Goal: Contribute content: Add original content to the website for others to see

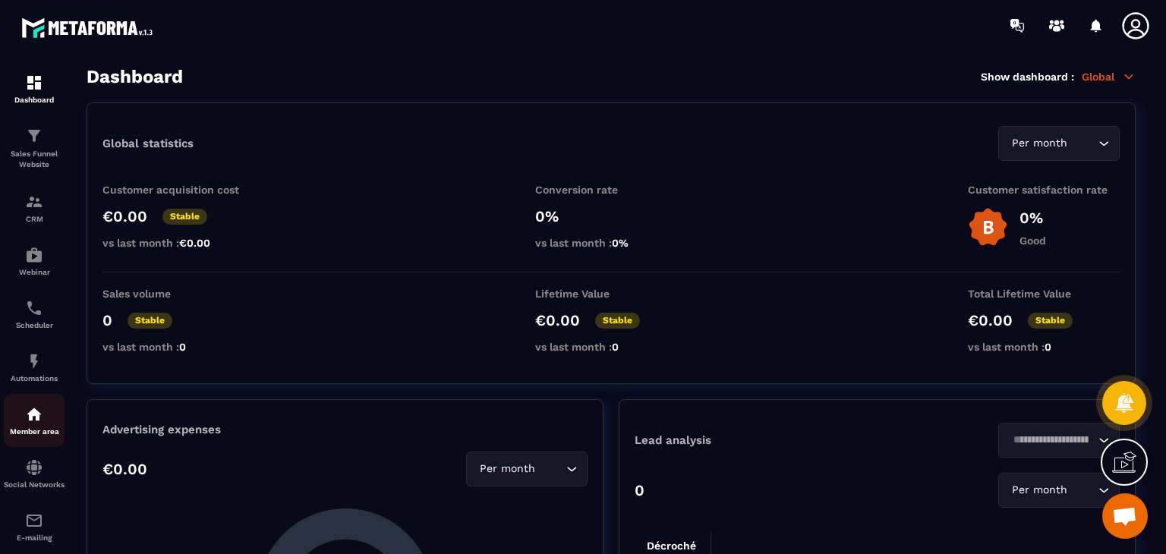
click at [17, 414] on div "Member area" at bounding box center [34, 420] width 61 height 30
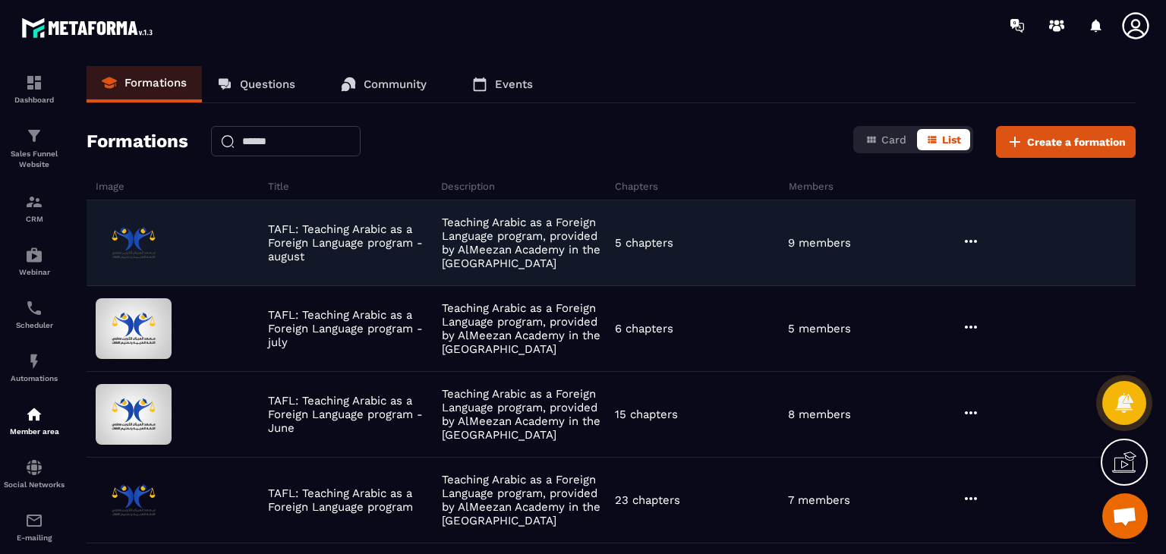
click at [977, 247] on icon at bounding box center [971, 241] width 18 height 18
click at [979, 263] on button "Edit" at bounding box center [1009, 272] width 91 height 27
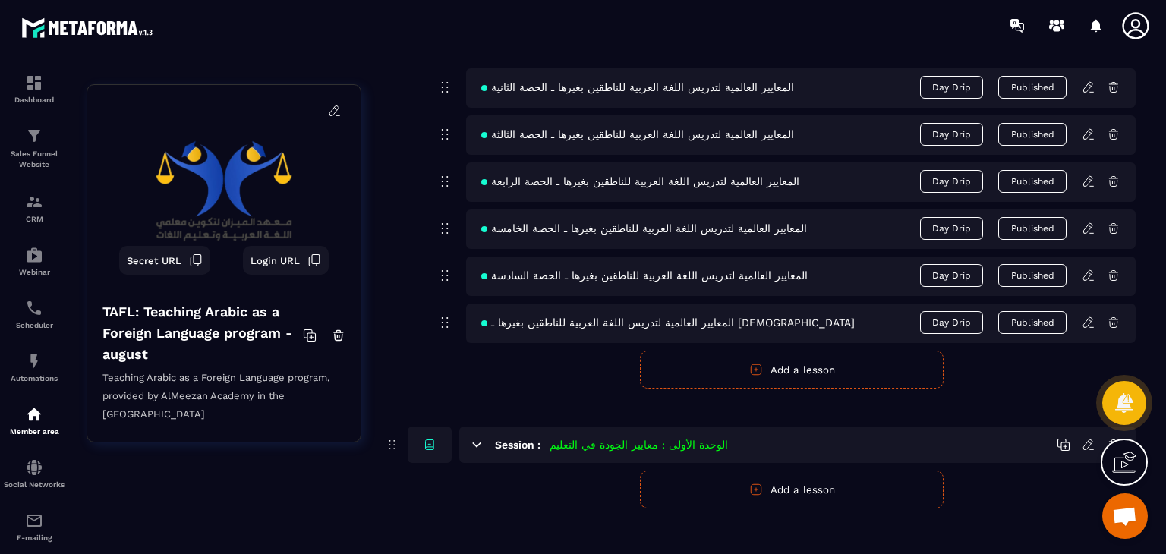
scroll to position [869, 0]
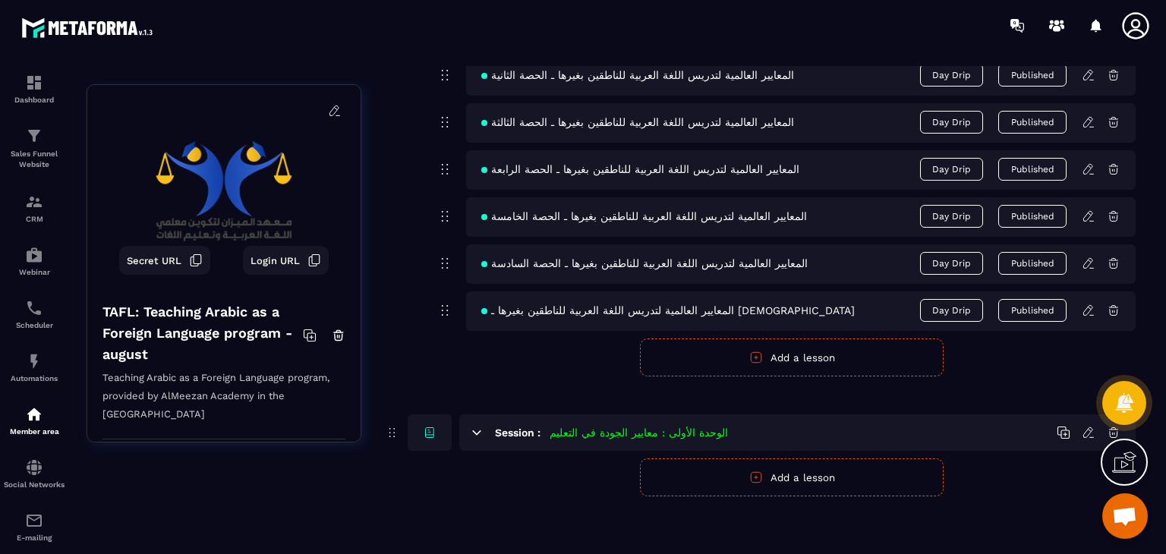
click at [1089, 311] on icon at bounding box center [1087, 310] width 9 height 10
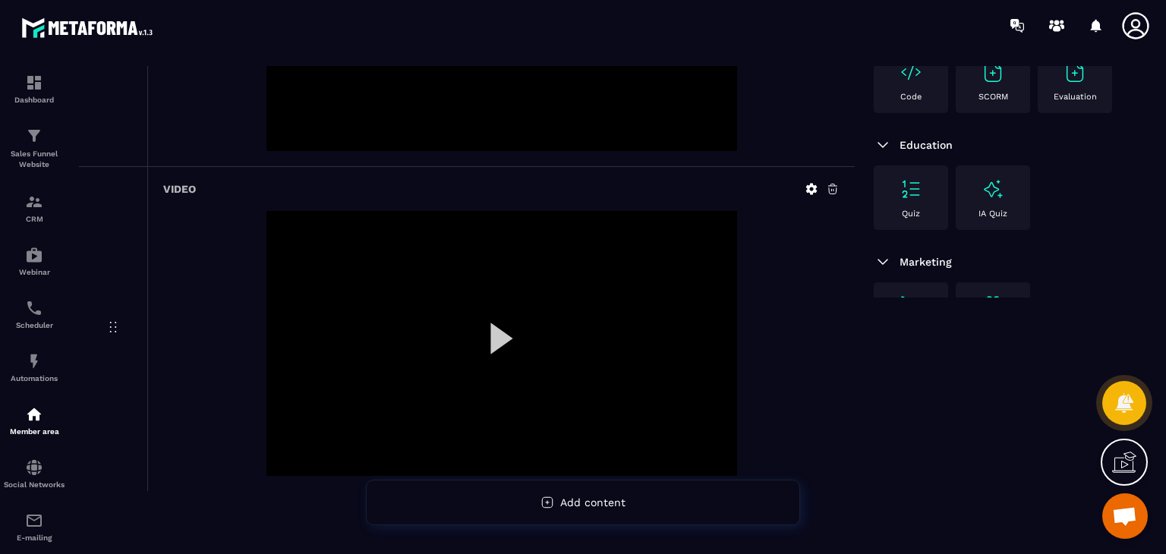
scroll to position [352, 0]
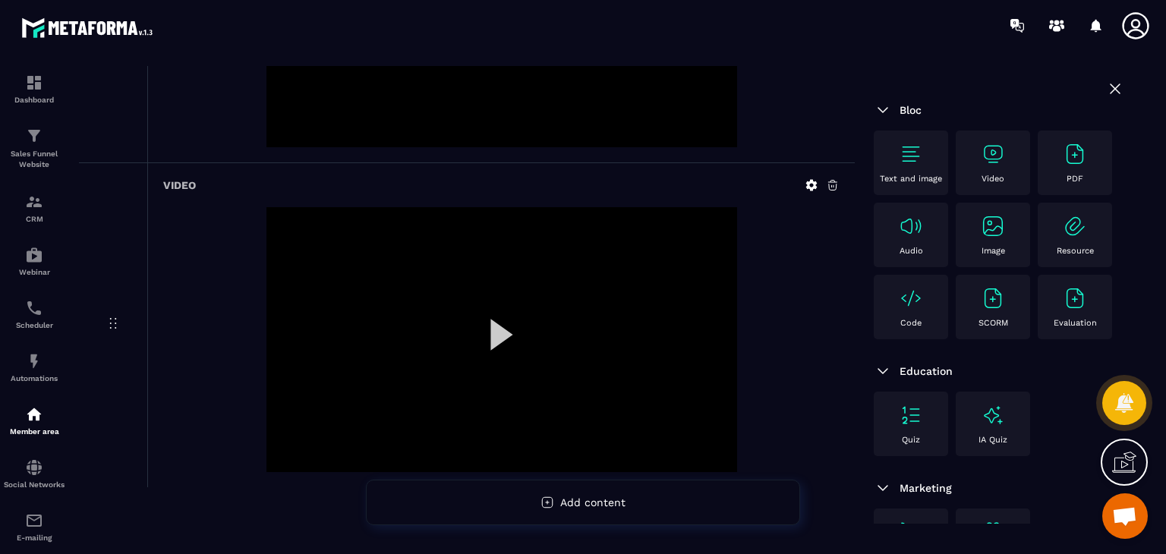
click at [969, 159] on div "Video" at bounding box center [992, 163] width 59 height 42
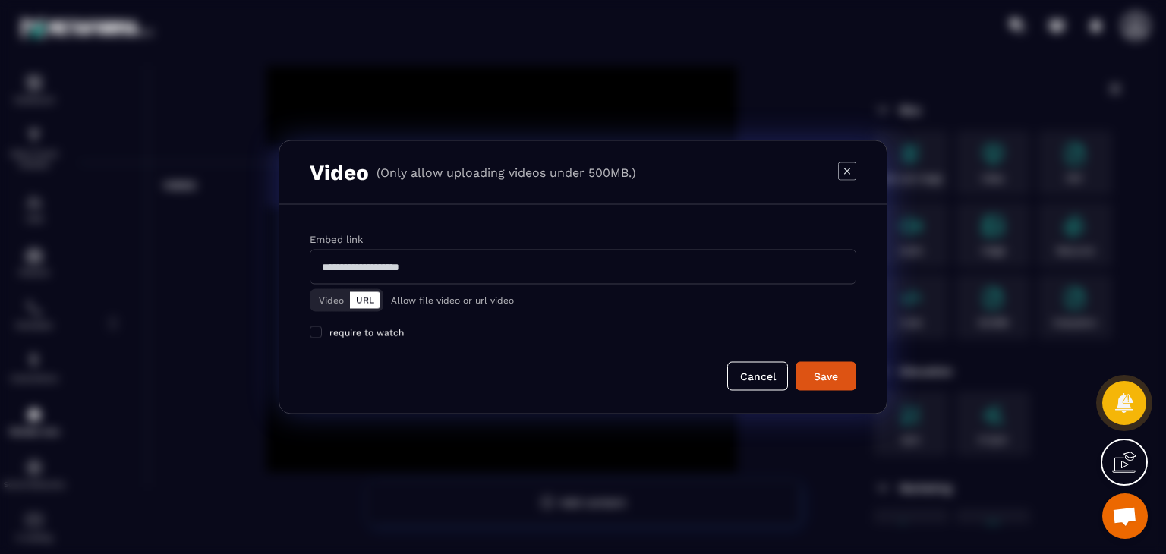
click at [333, 303] on button "Video" at bounding box center [331, 300] width 37 height 17
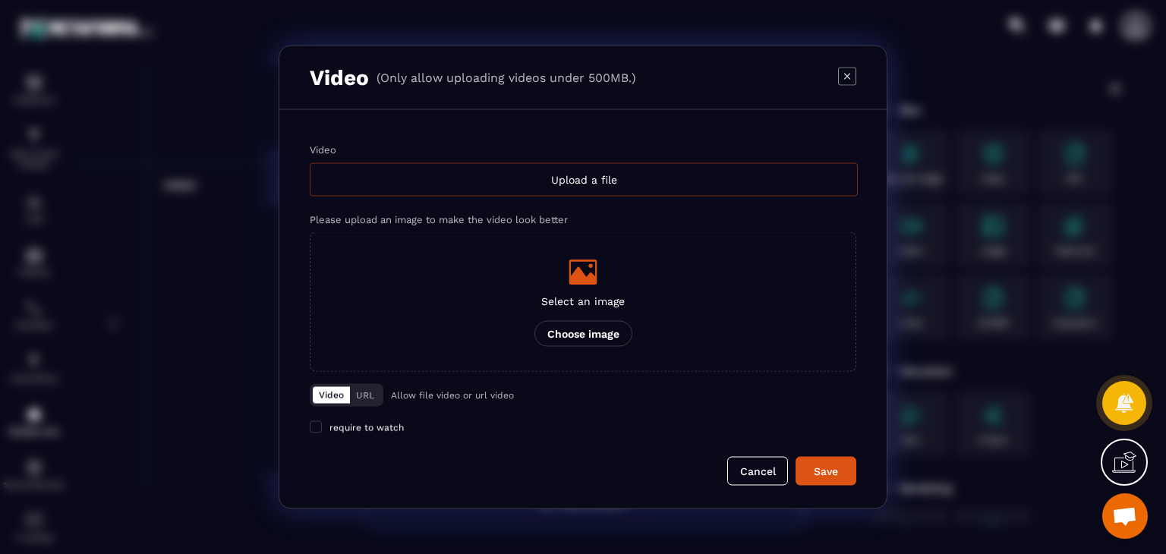
click at [571, 168] on div "Upload a file" at bounding box center [584, 179] width 548 height 33
click at [0, 0] on input "Video Upload a file" at bounding box center [0, 0] width 0 height 0
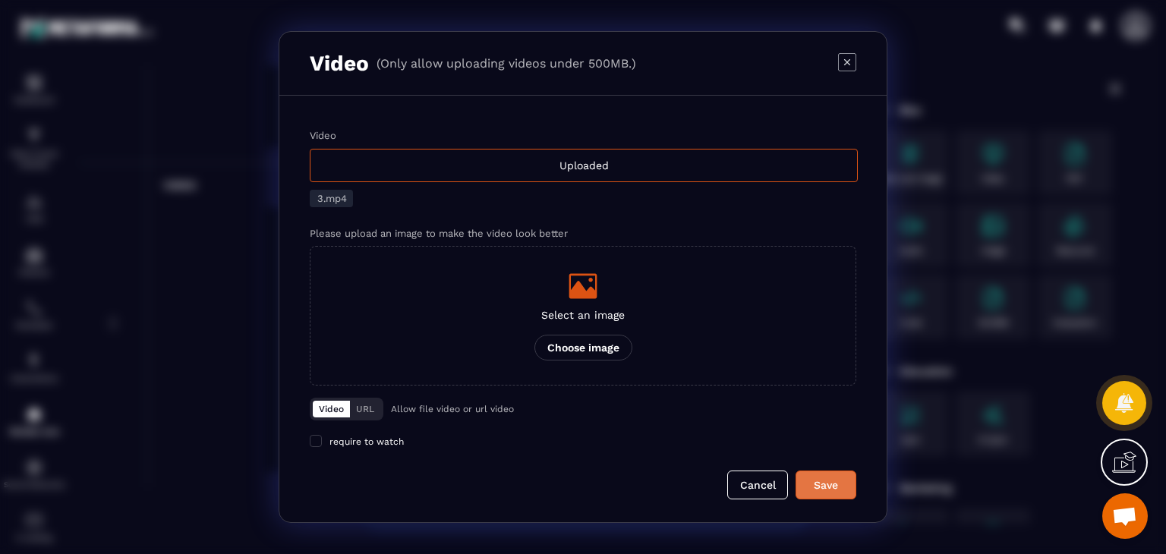
click at [828, 474] on button "Save" at bounding box center [826, 485] width 61 height 29
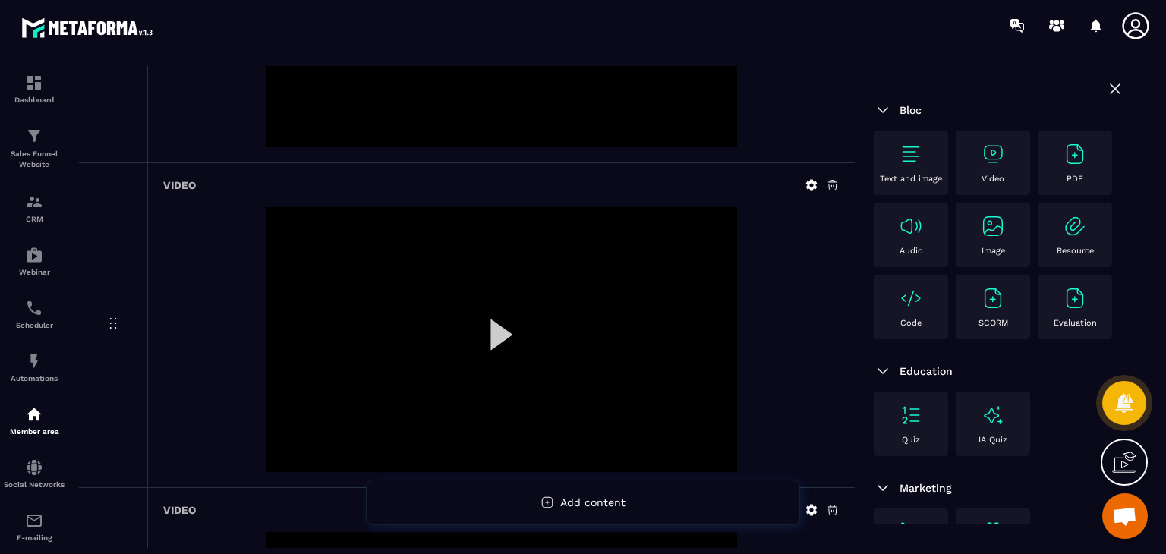
scroll to position [677, 0]
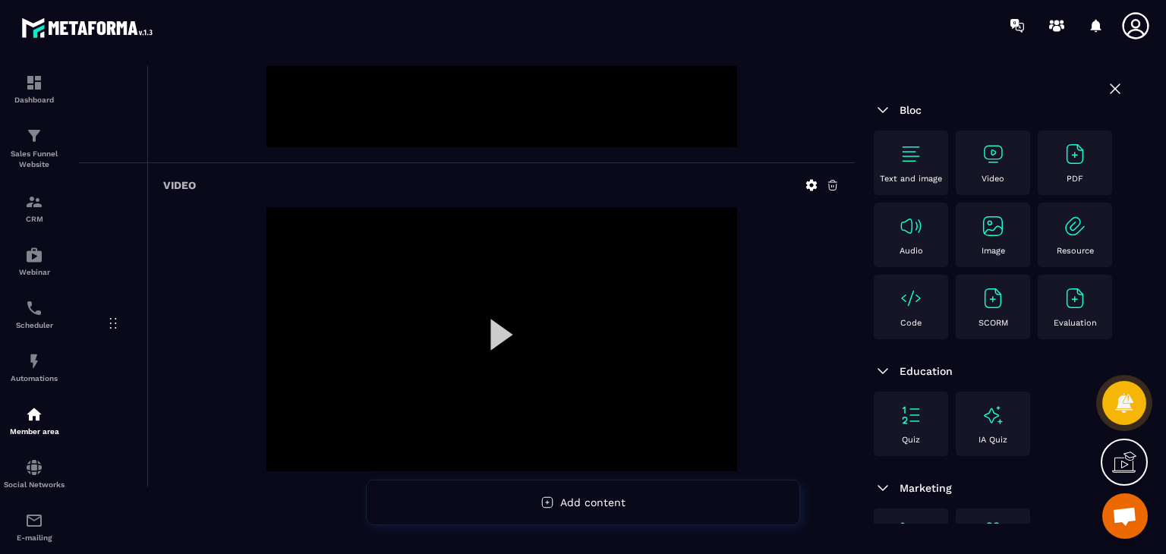
click at [997, 170] on div "Video" at bounding box center [992, 163] width 59 height 42
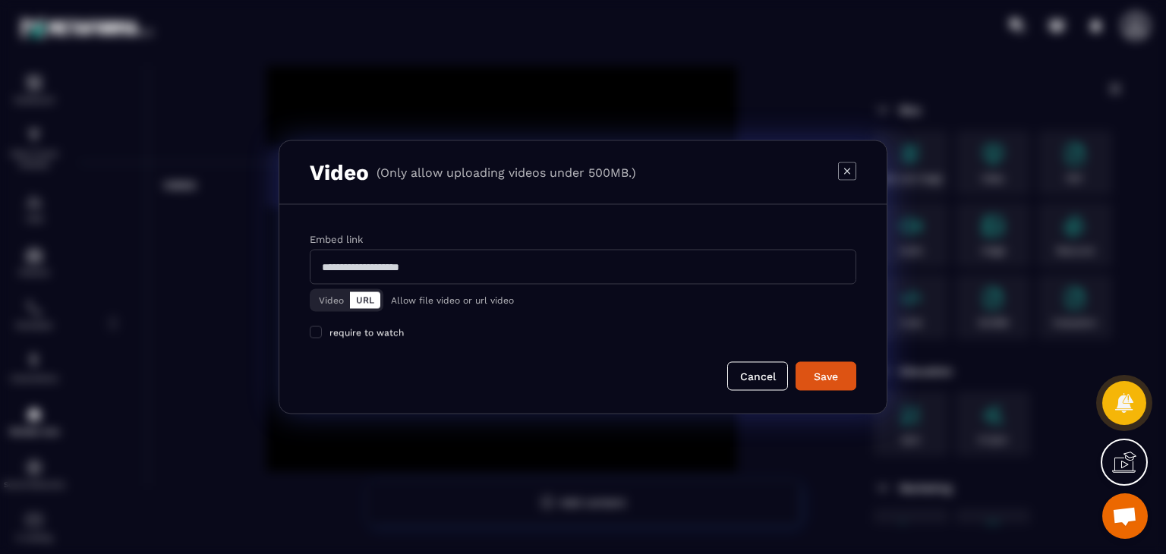
click at [328, 295] on button "Video" at bounding box center [331, 300] width 37 height 17
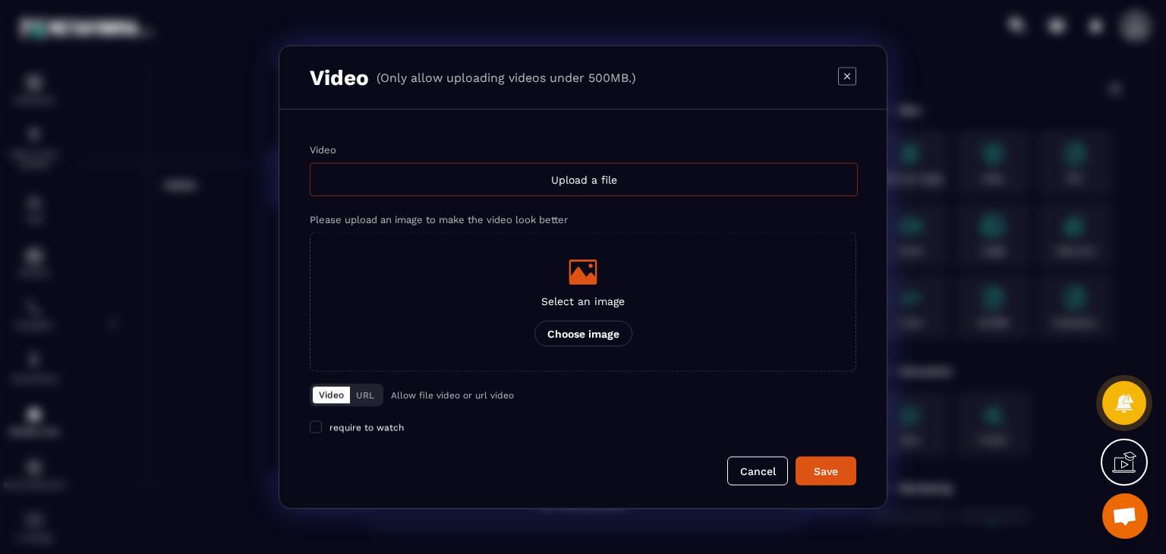
click at [500, 176] on div "Upload a file" at bounding box center [584, 179] width 548 height 33
click at [0, 0] on input "Video Upload a file" at bounding box center [0, 0] width 0 height 0
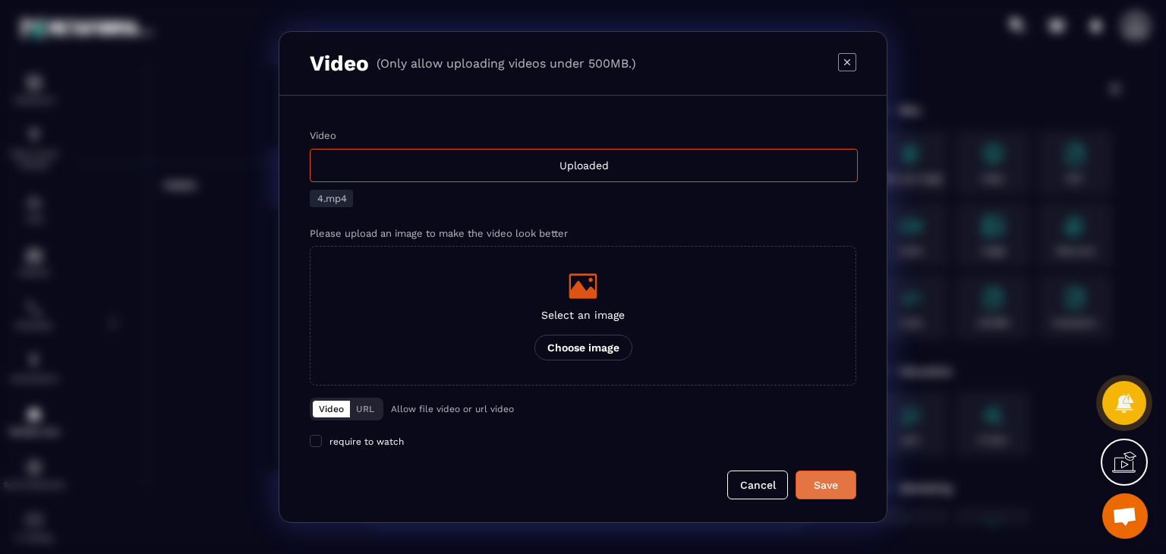
click at [829, 487] on div "Save" at bounding box center [825, 485] width 41 height 15
click at [763, 487] on button "Cancel" at bounding box center [757, 485] width 61 height 29
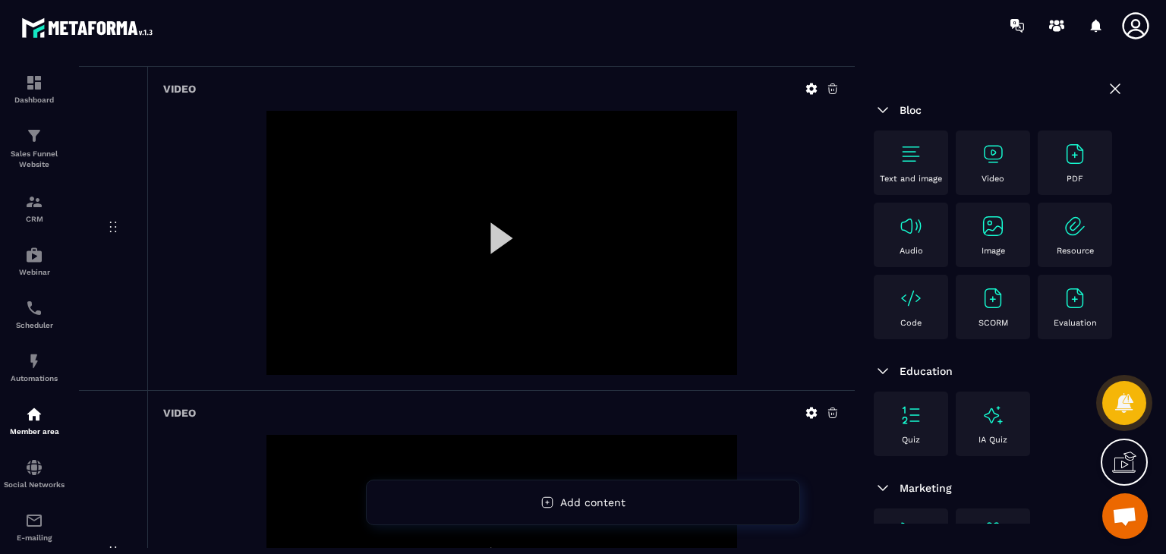
scroll to position [1001, 0]
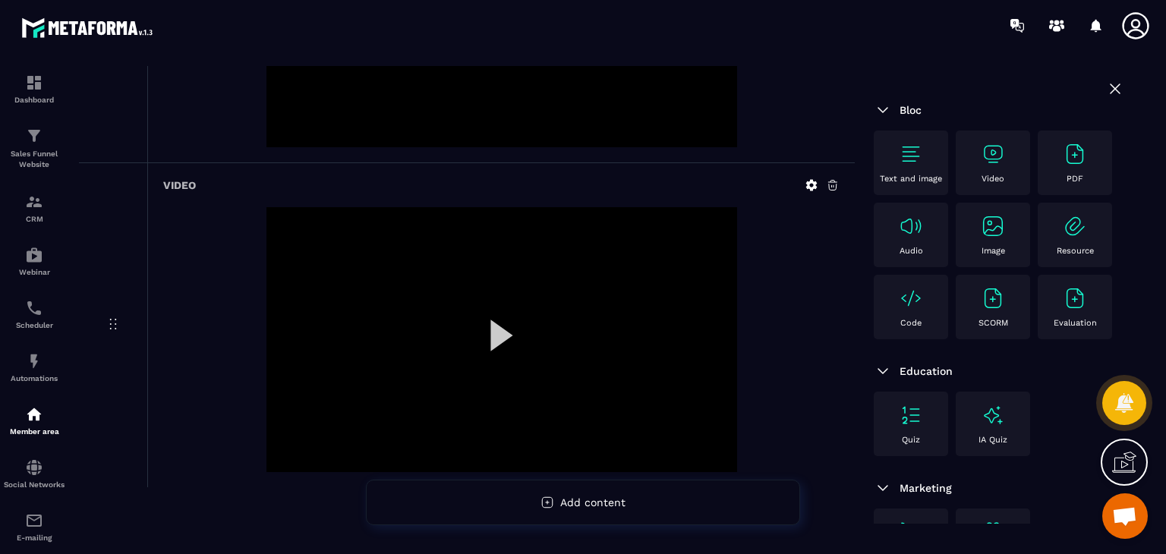
click at [503, 314] on div at bounding box center [501, 339] width 471 height 265
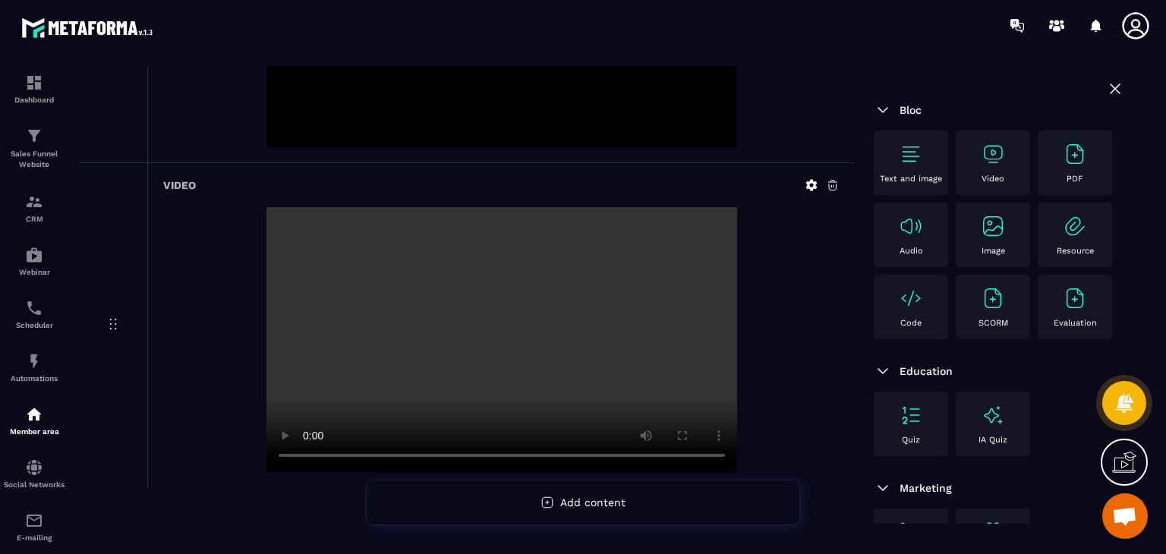
click at [829, 181] on icon at bounding box center [832, 186] width 9 height 10
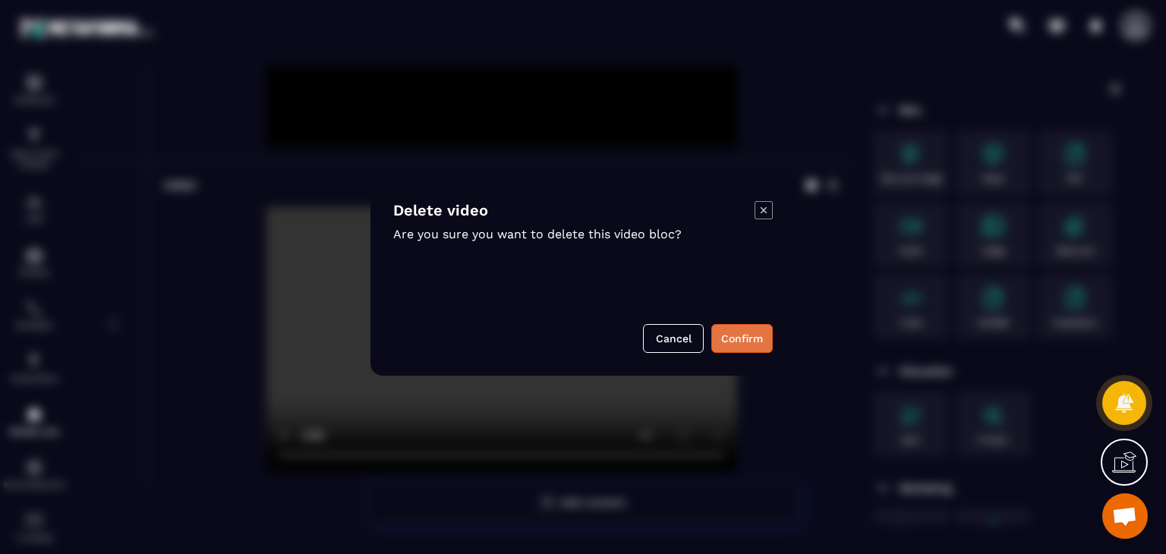
click at [762, 337] on button "Confirm" at bounding box center [741, 338] width 61 height 29
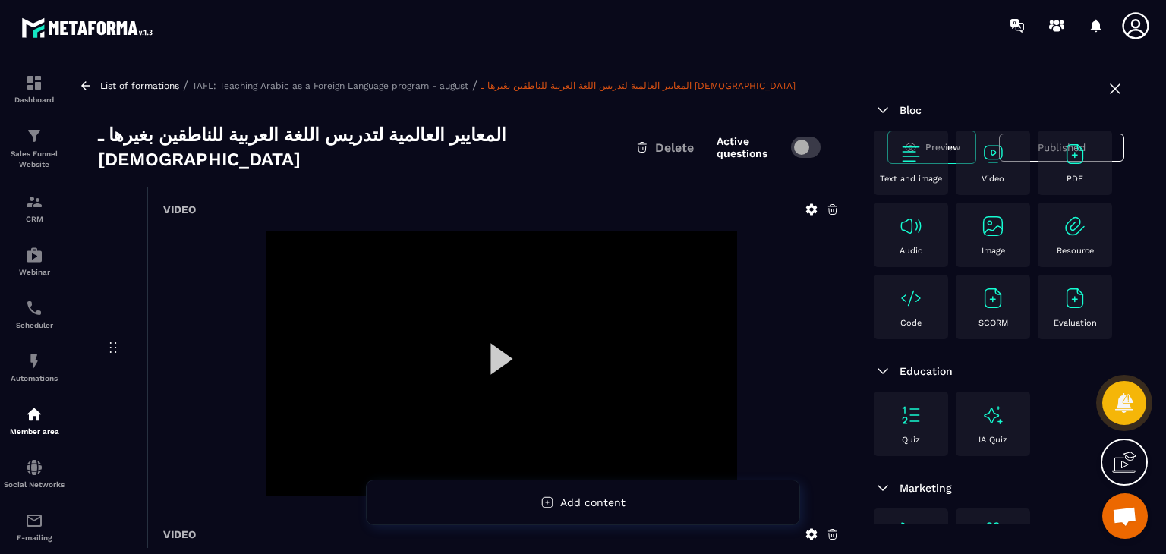
scroll to position [0, 0]
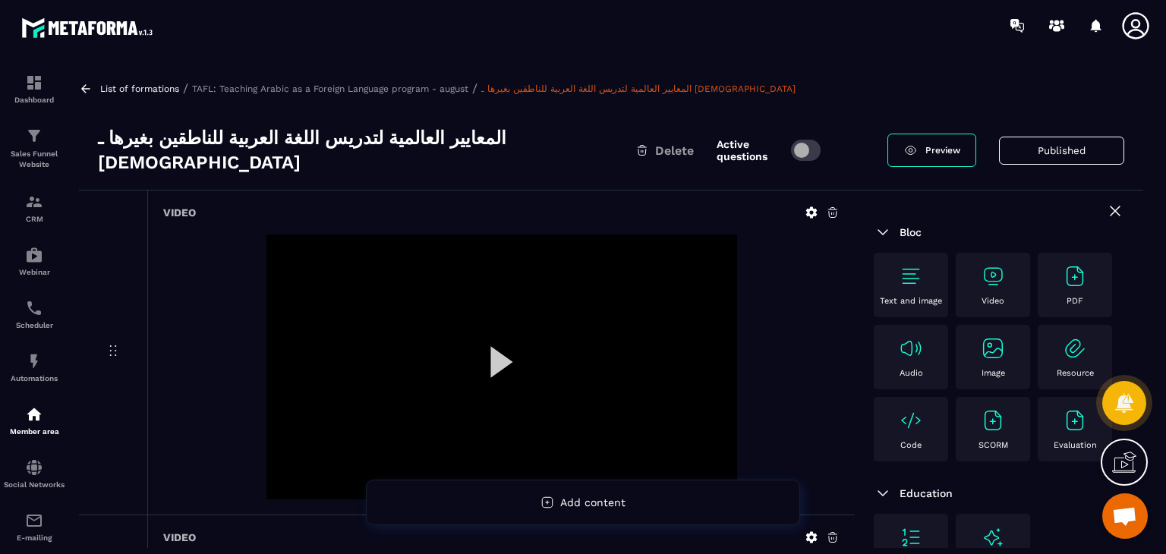
click at [995, 268] on img at bounding box center [993, 276] width 24 height 24
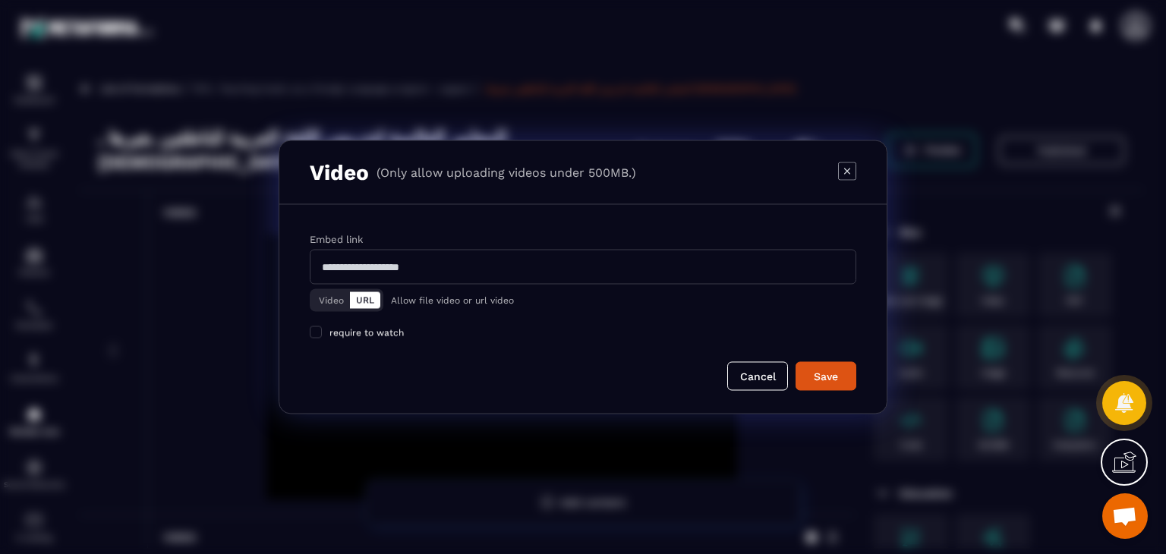
click at [329, 302] on button "Video" at bounding box center [331, 300] width 37 height 17
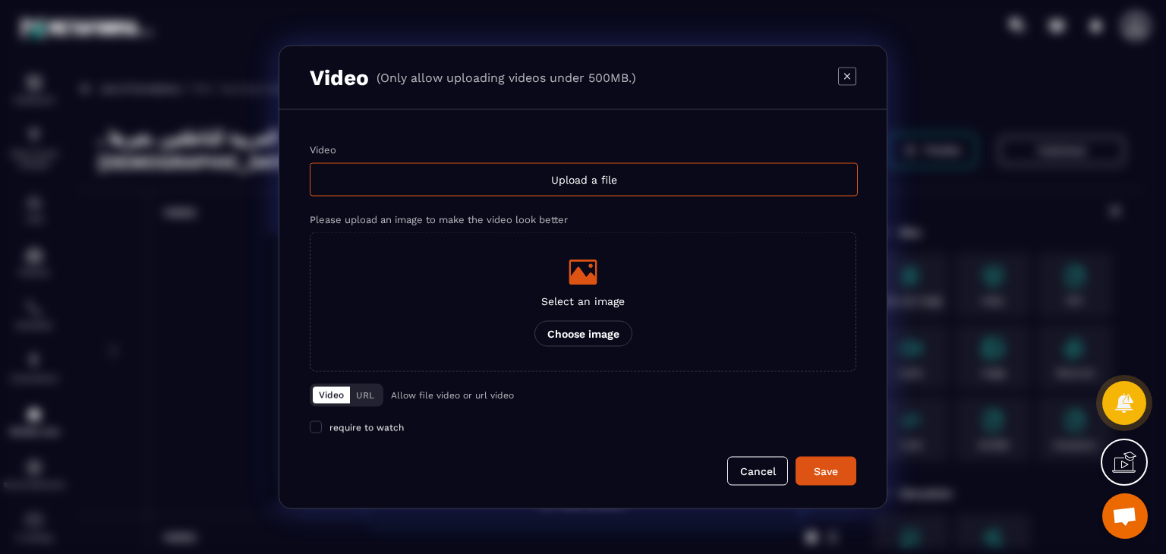
click at [598, 153] on div "Video" at bounding box center [583, 149] width 547 height 11
click at [0, 0] on input "Video Upload a file" at bounding box center [0, 0] width 0 height 0
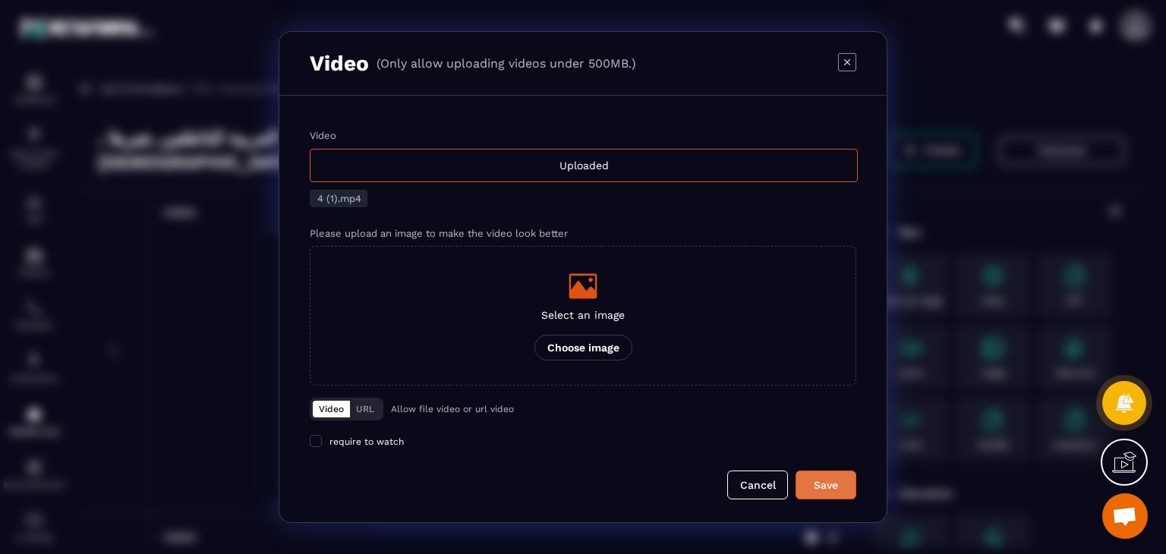
click at [837, 487] on div "Save" at bounding box center [825, 485] width 41 height 15
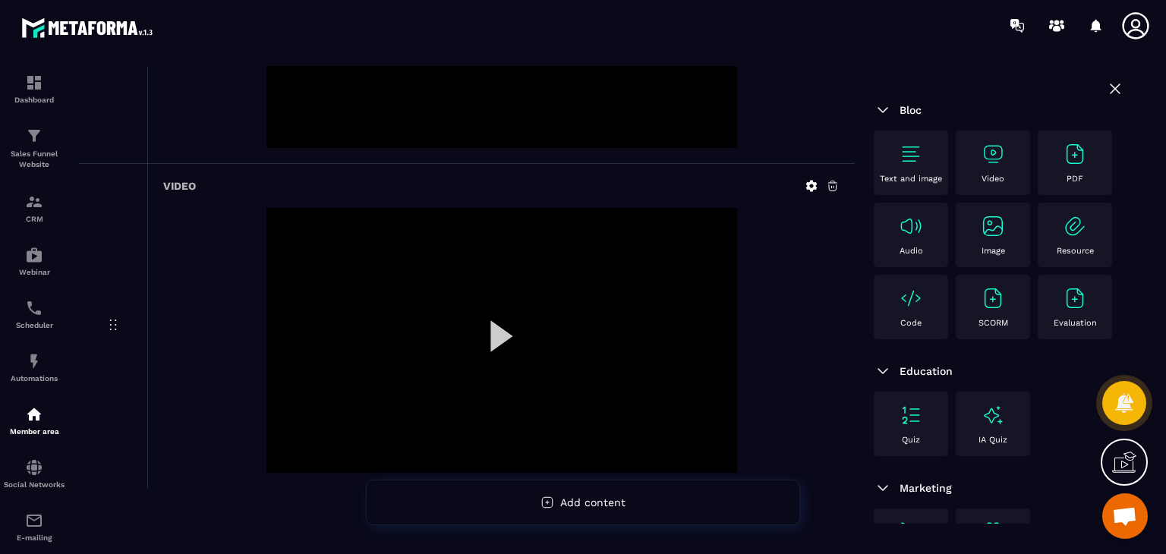
scroll to position [1001, 0]
click at [993, 140] on div "Video" at bounding box center [993, 163] width 74 height 65
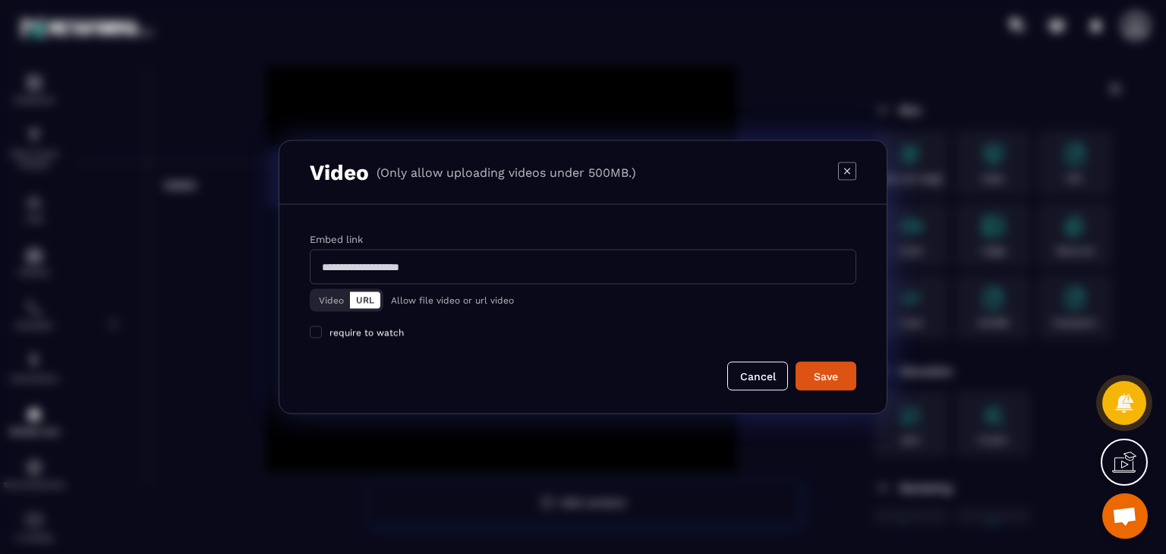
click at [338, 300] on button "Video" at bounding box center [331, 300] width 37 height 17
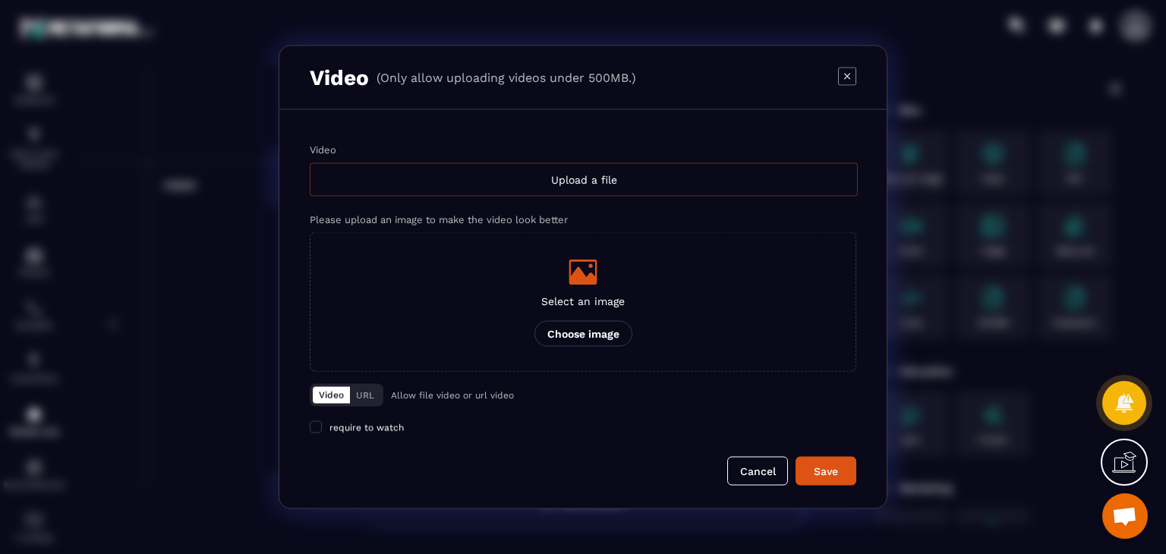
click at [592, 175] on div "Upload a file" at bounding box center [584, 179] width 548 height 33
click at [0, 0] on input "Video Upload a file" at bounding box center [0, 0] width 0 height 0
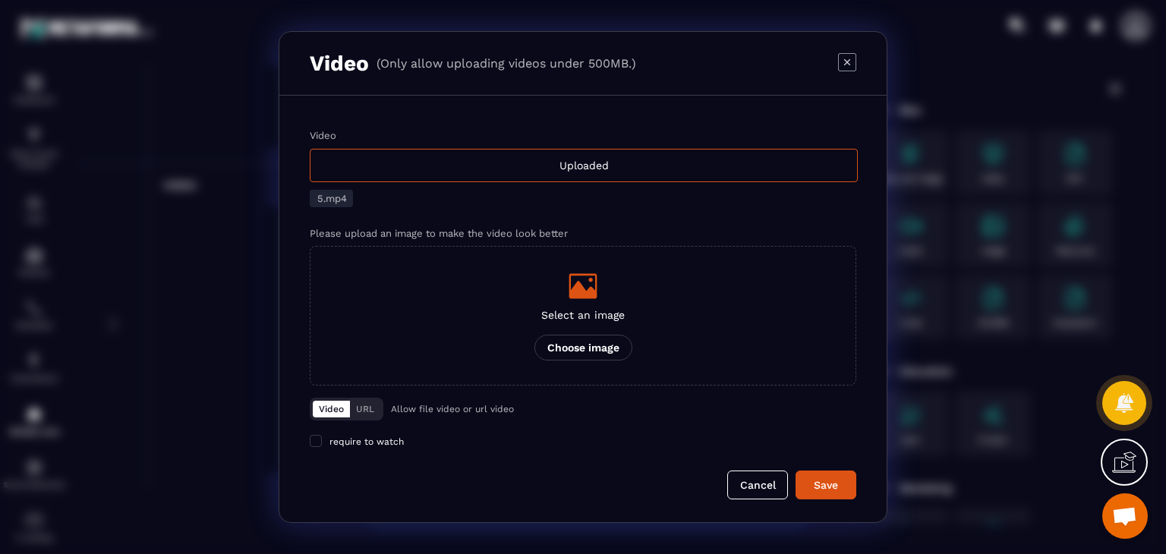
click at [843, 469] on form "Video Uploaded 5.mp4 Please upload an image to make the video look better Selec…" at bounding box center [583, 315] width 547 height 370
click at [840, 478] on div "Save" at bounding box center [825, 485] width 41 height 15
